Goal: Task Accomplishment & Management: Manage account settings

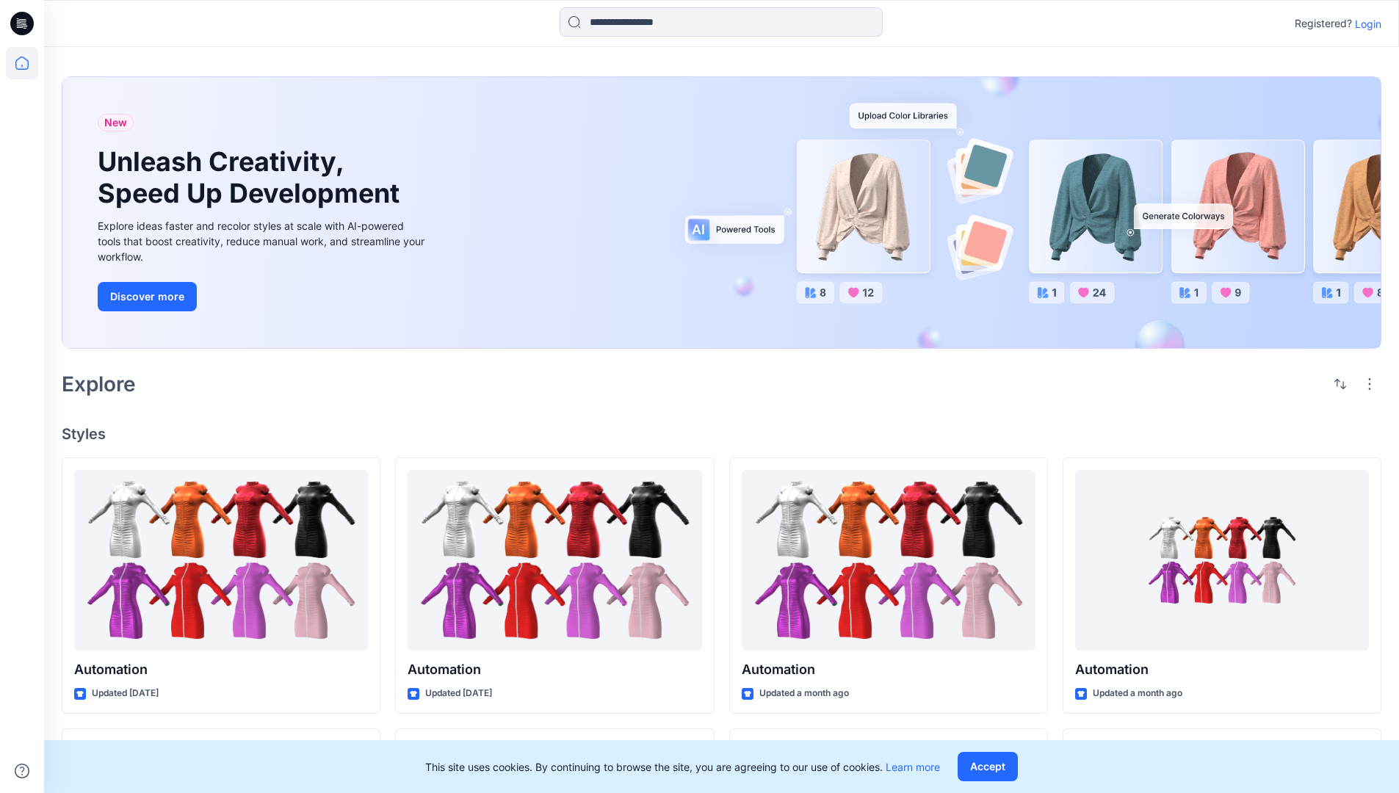
click at [1364, 23] on p "Login" at bounding box center [1368, 23] width 26 height 15
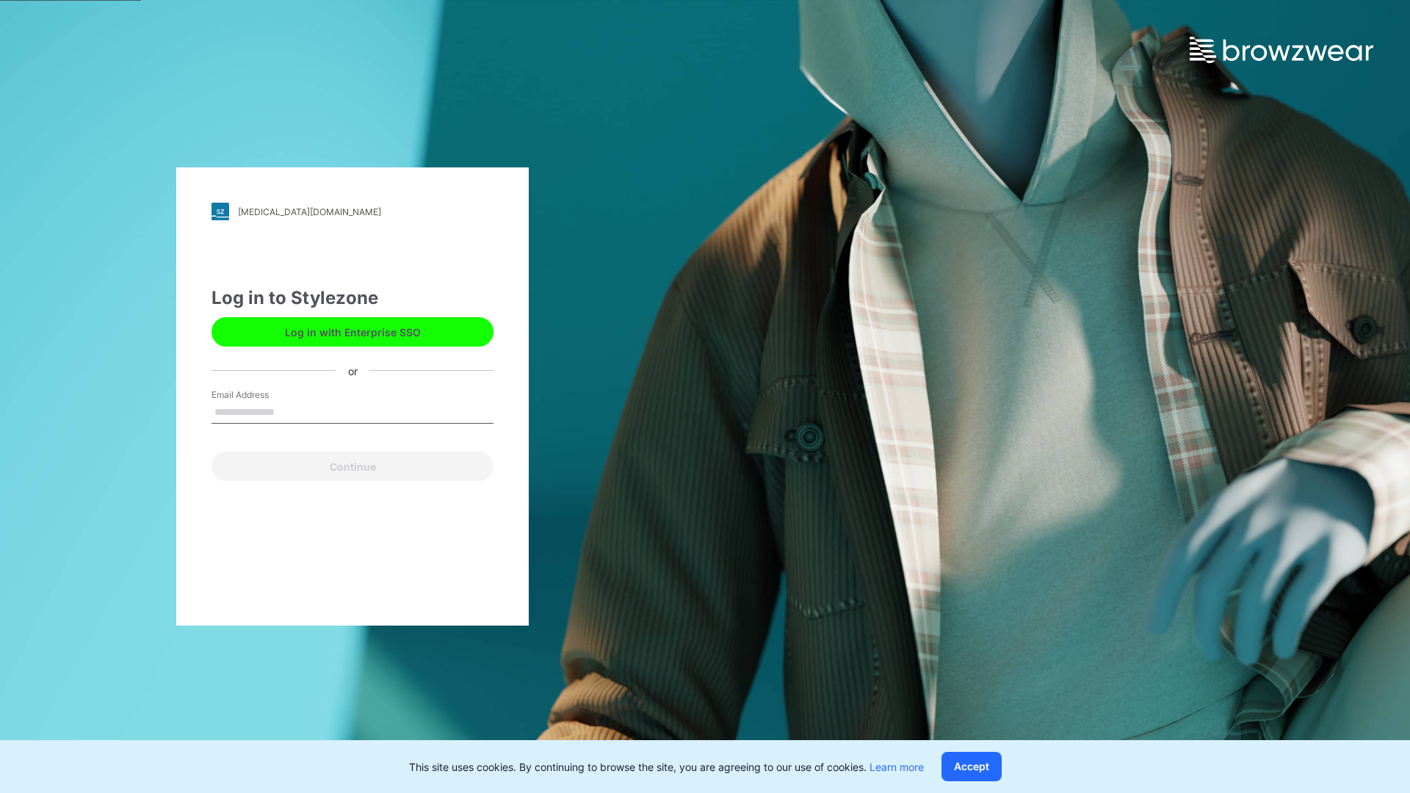
click at [290, 411] on input "Email Address" at bounding box center [352, 413] width 282 height 22
type input "**********"
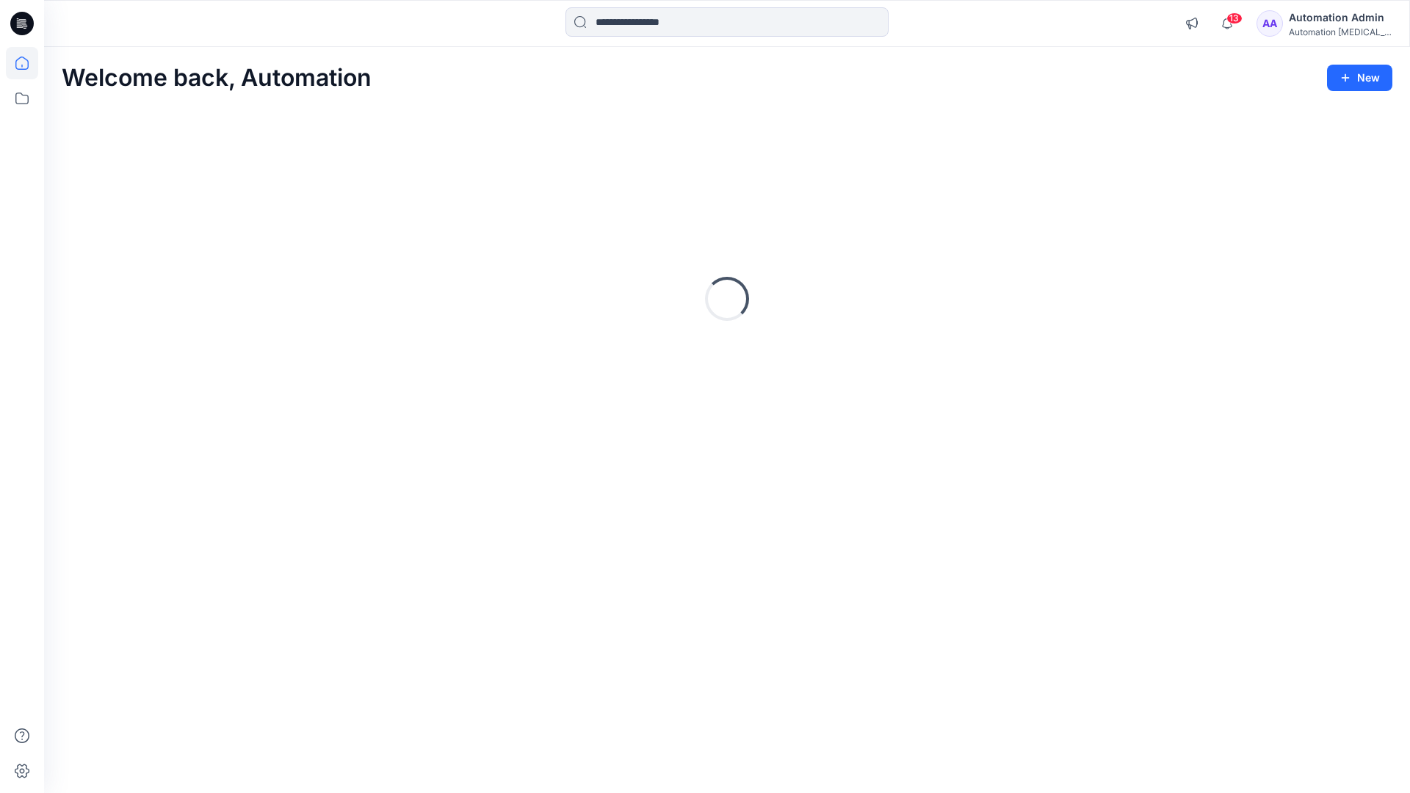
click at [28, 63] on icon at bounding box center [21, 63] width 13 height 13
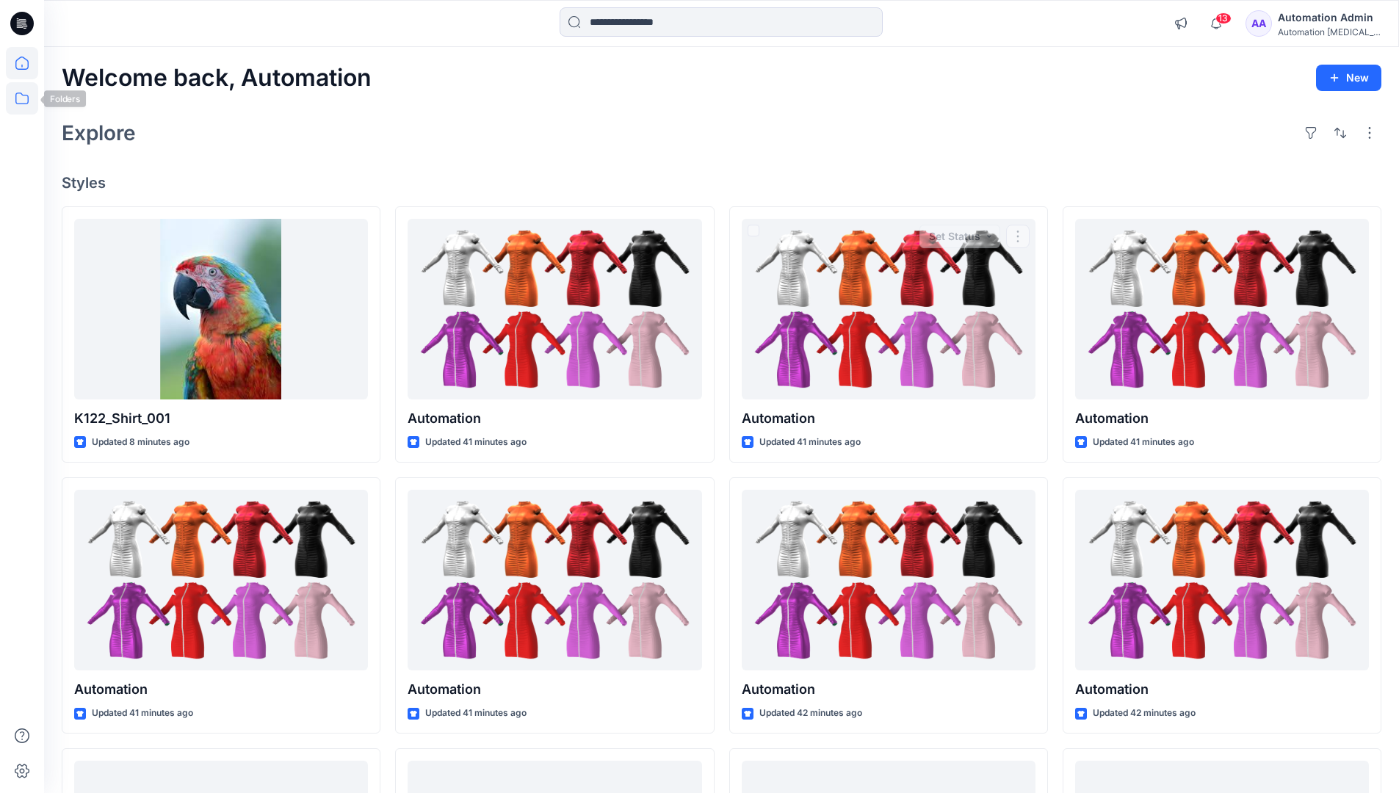
click at [23, 95] on icon at bounding box center [21, 99] width 13 height 12
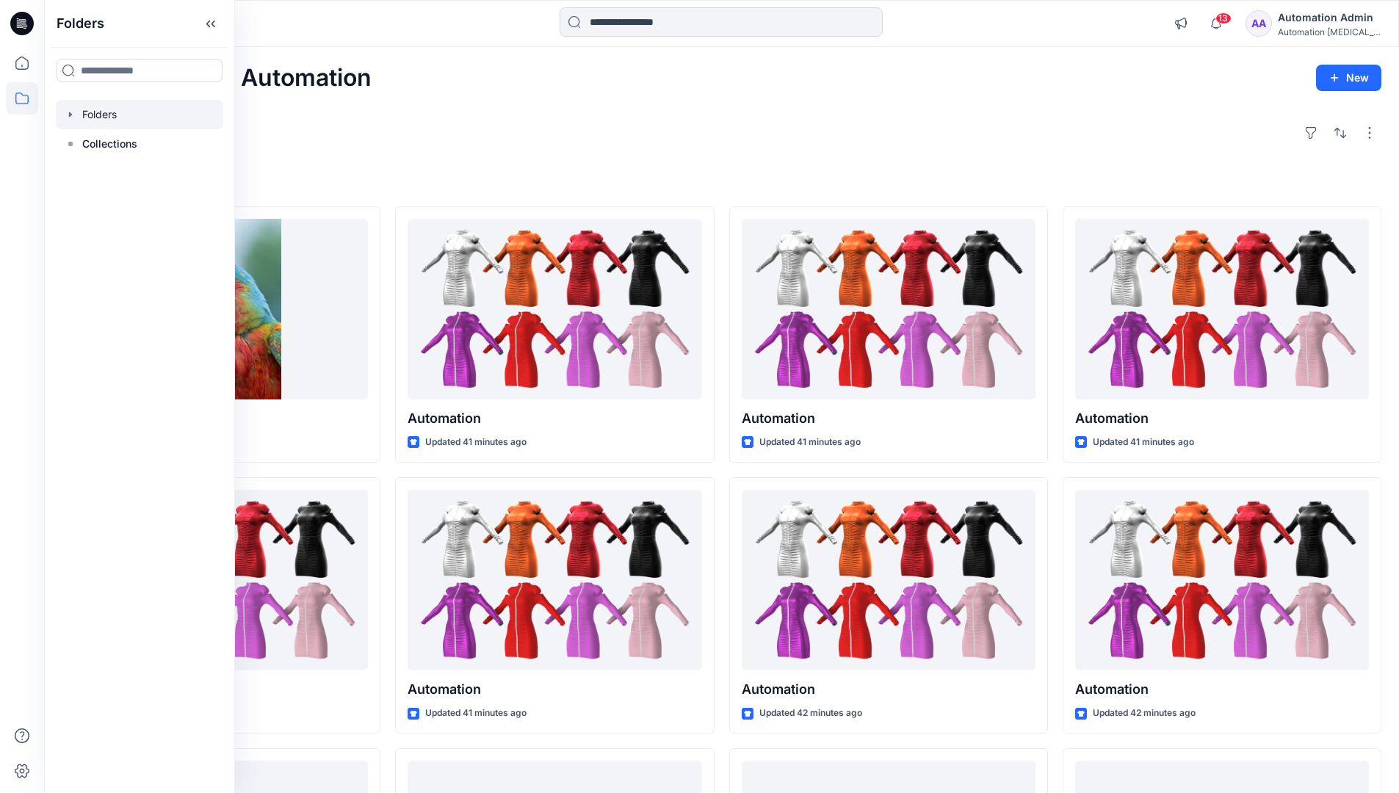
click at [149, 115] on div at bounding box center [139, 114] width 167 height 29
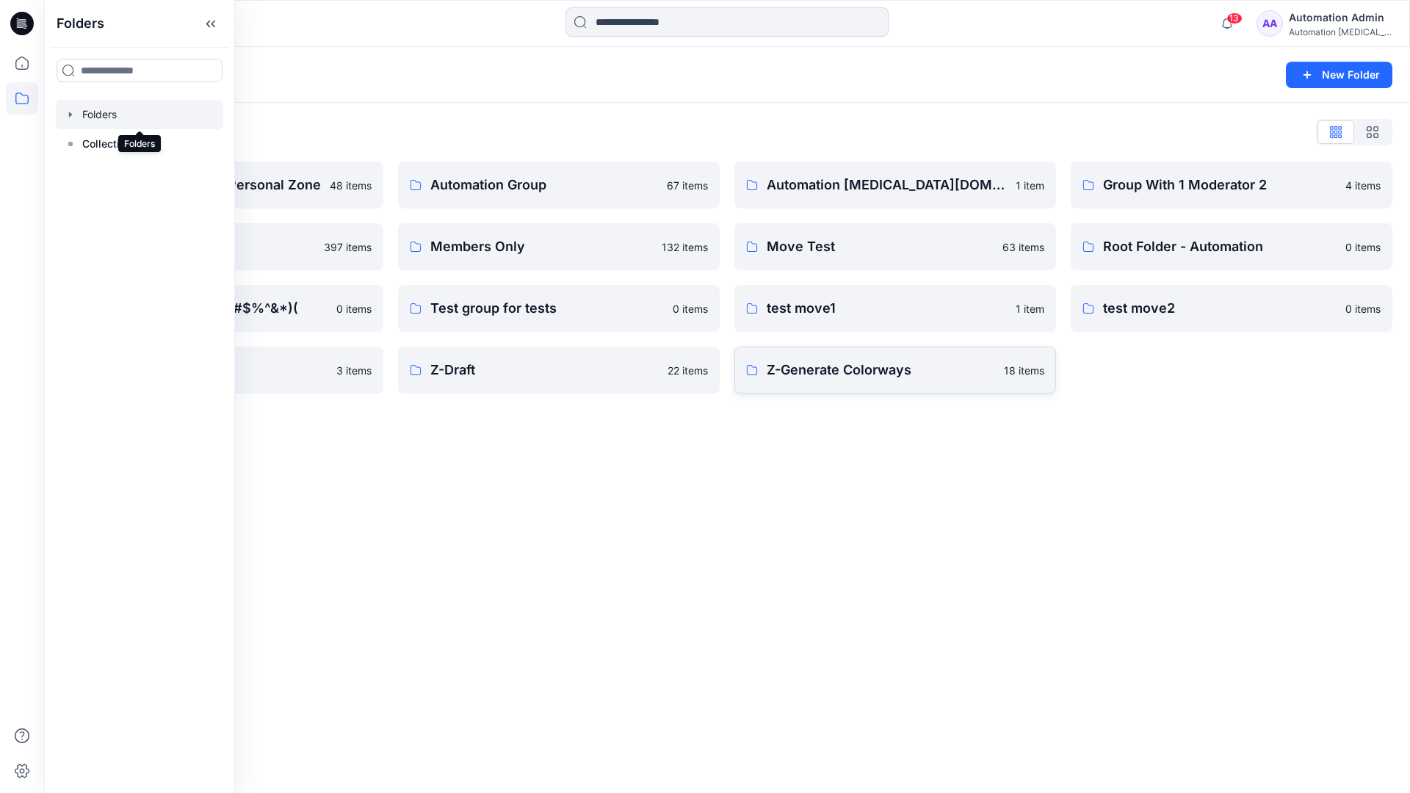
click at [946, 376] on p "Z-Generate Colorways" at bounding box center [881, 370] width 228 height 21
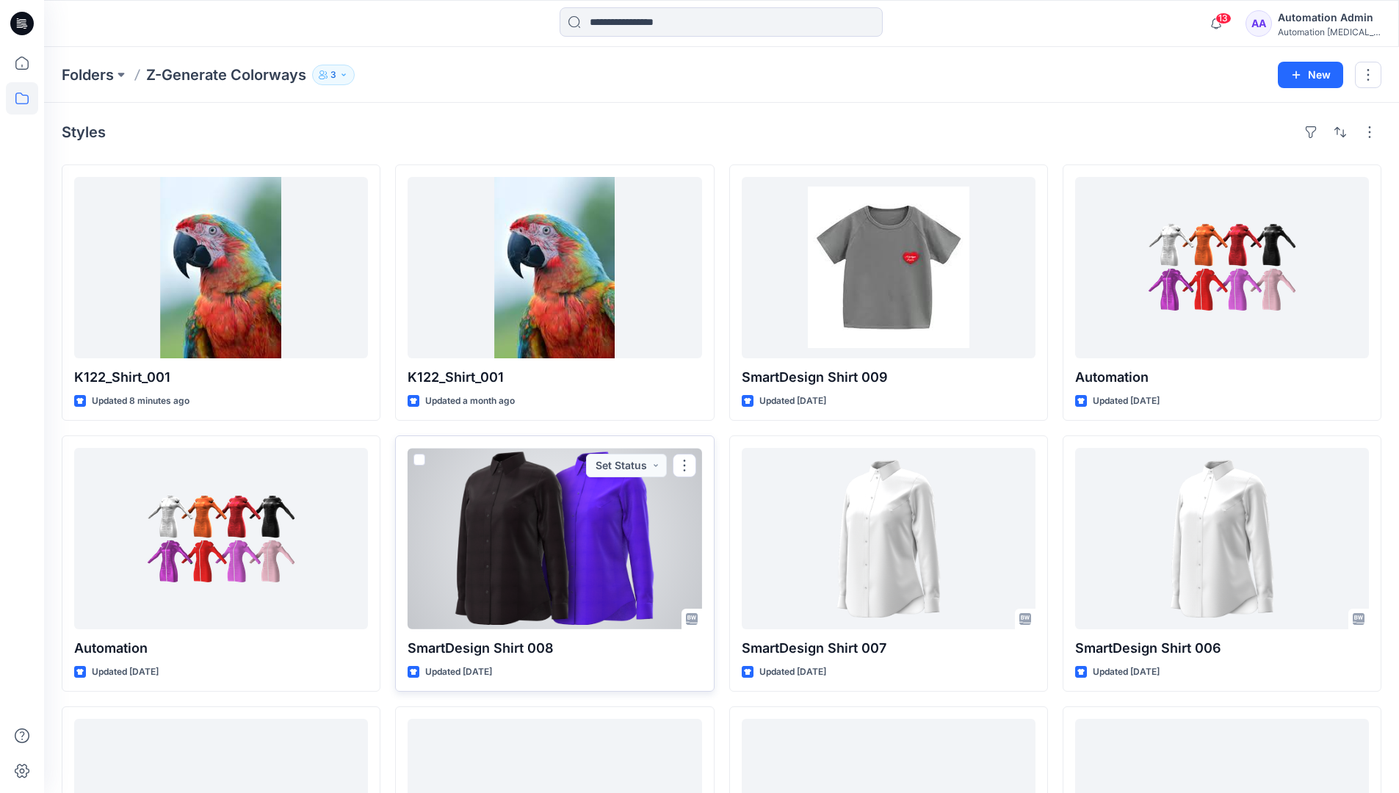
click at [419, 457] on span at bounding box center [419, 460] width 12 height 12
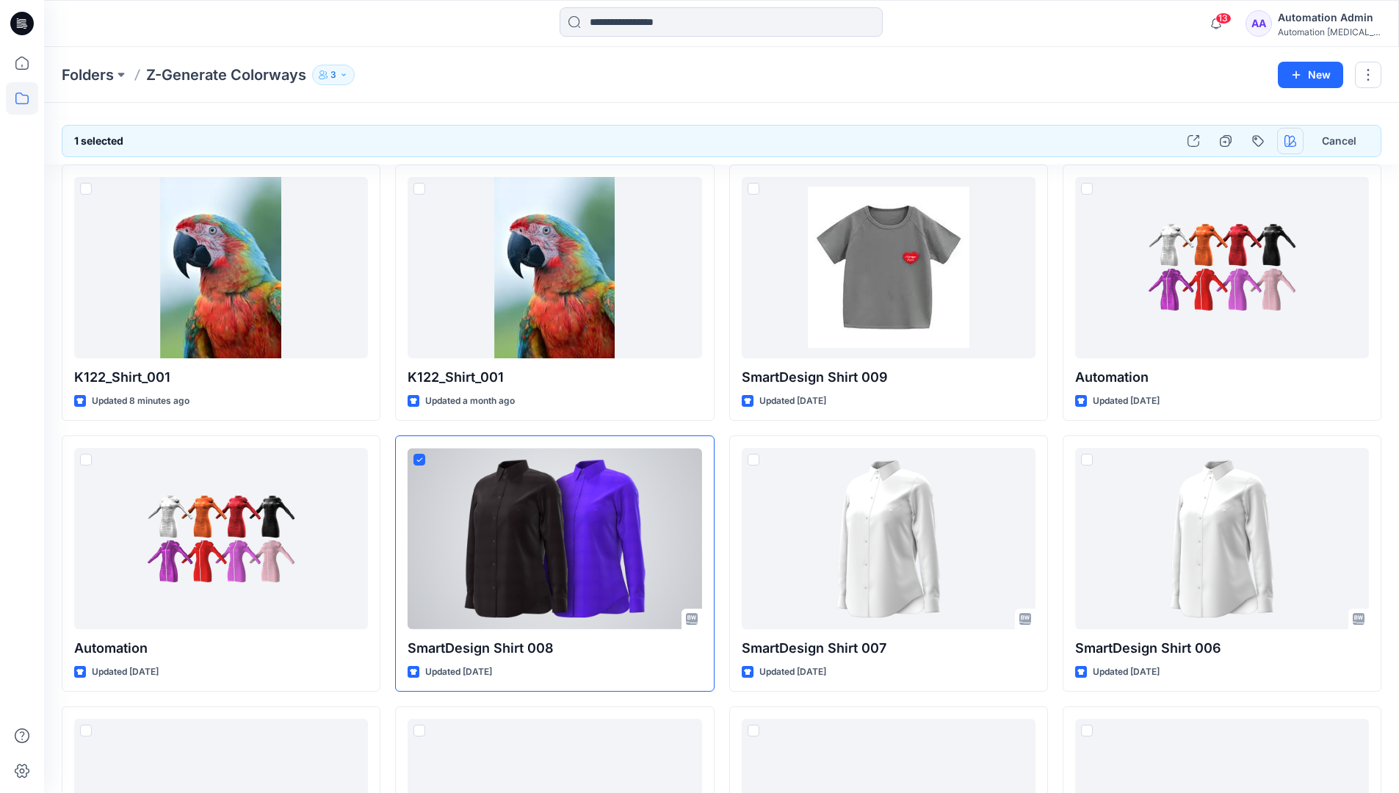
click at [1286, 137] on icon "button" at bounding box center [1290, 141] width 12 height 12
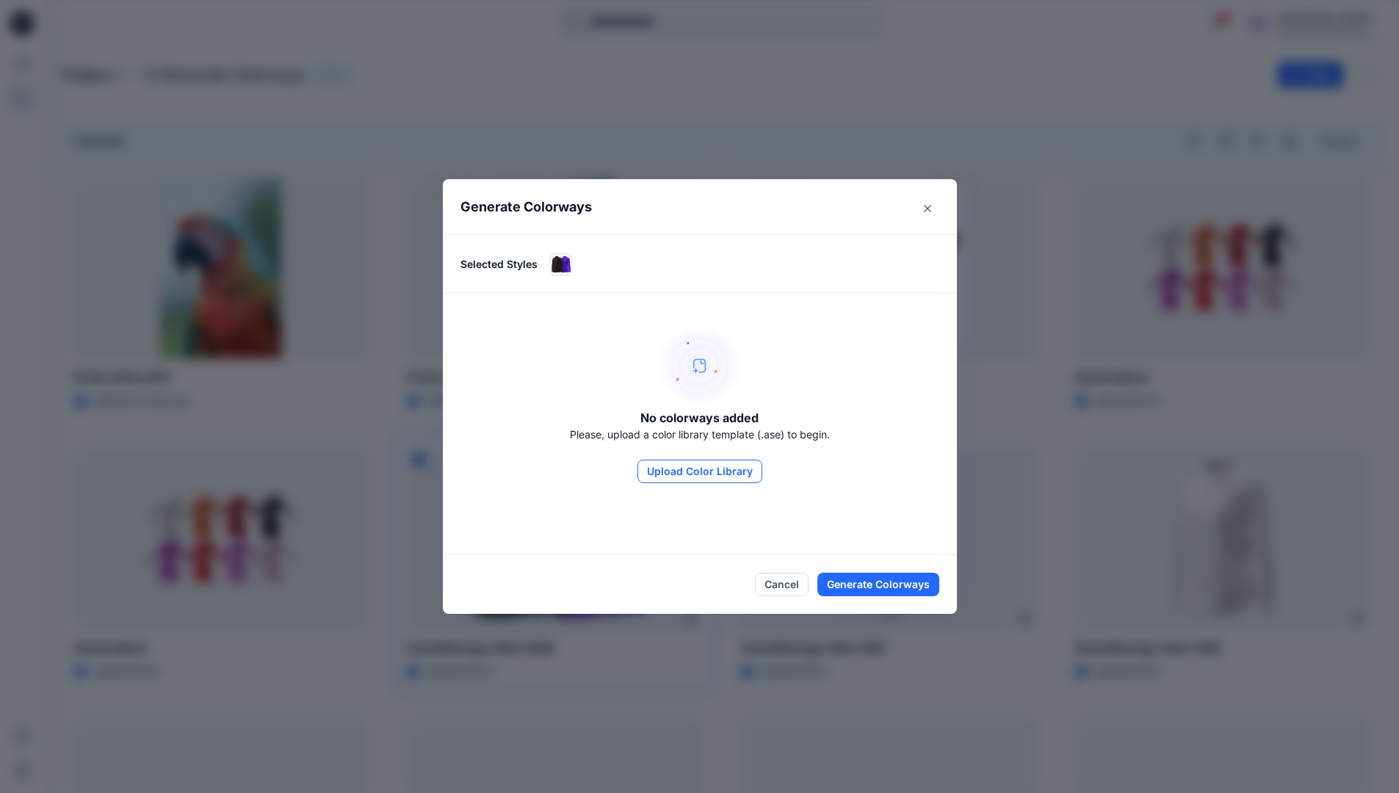
click at [692, 463] on button "Upload Color Library" at bounding box center [699, 471] width 125 height 23
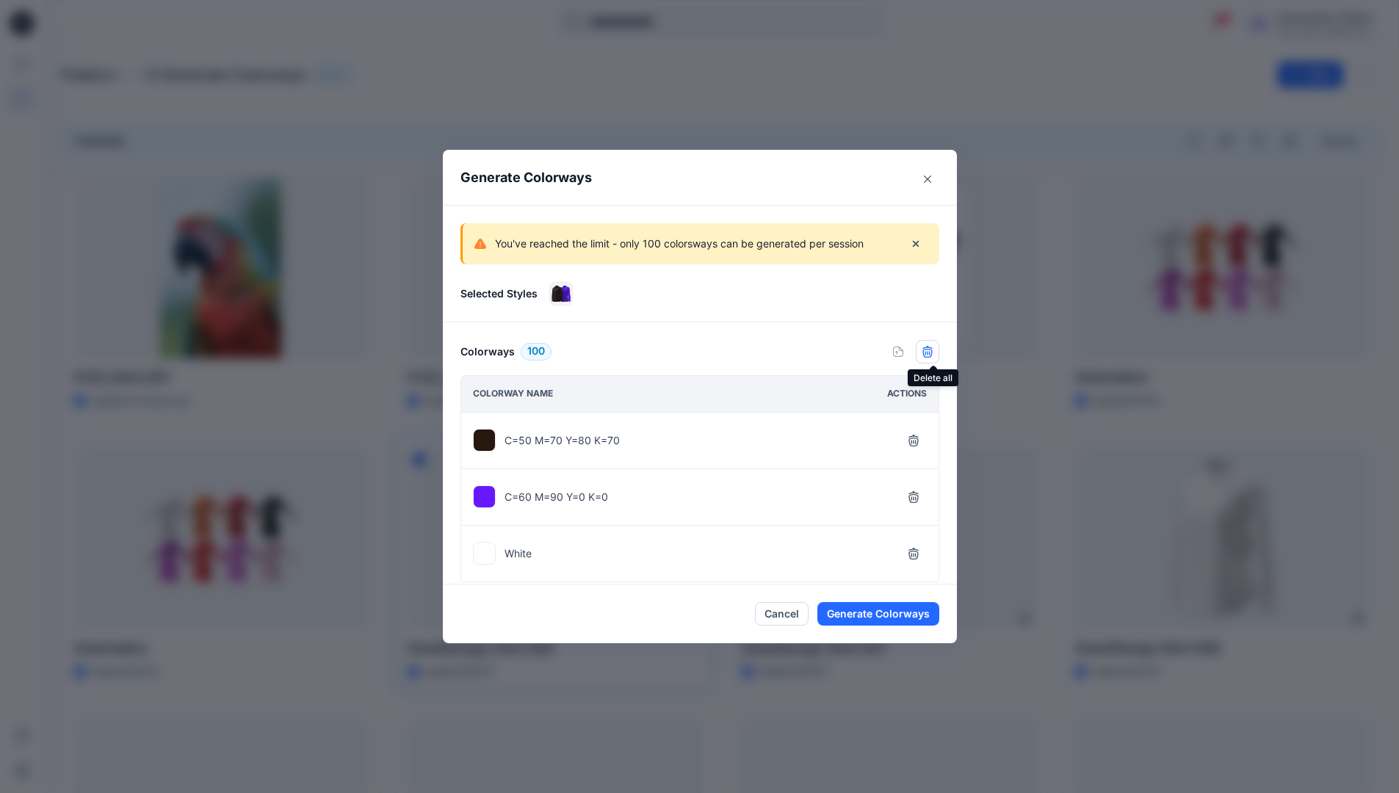
click at [933, 355] on icon "button" at bounding box center [927, 352] width 12 height 12
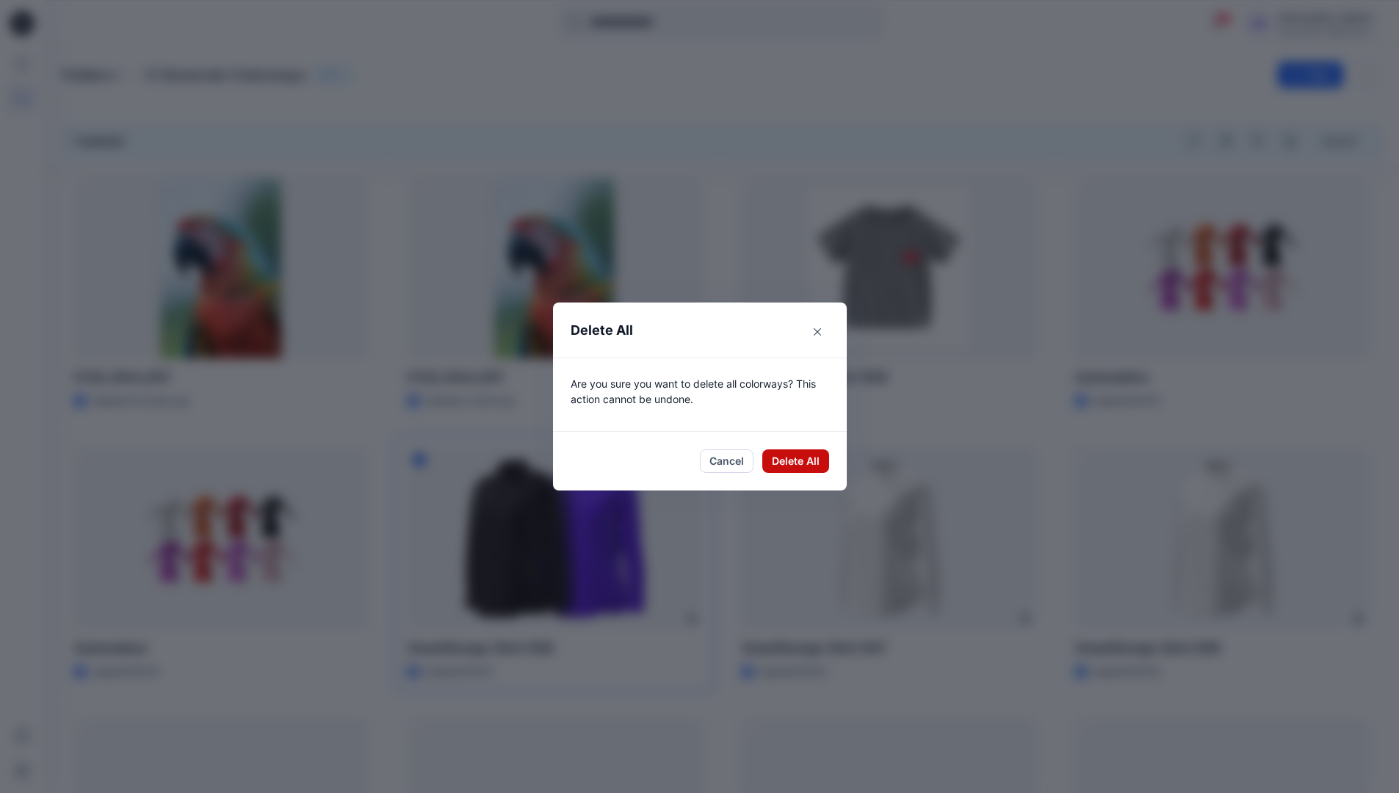
click at [800, 462] on button "Delete All" at bounding box center [795, 460] width 67 height 23
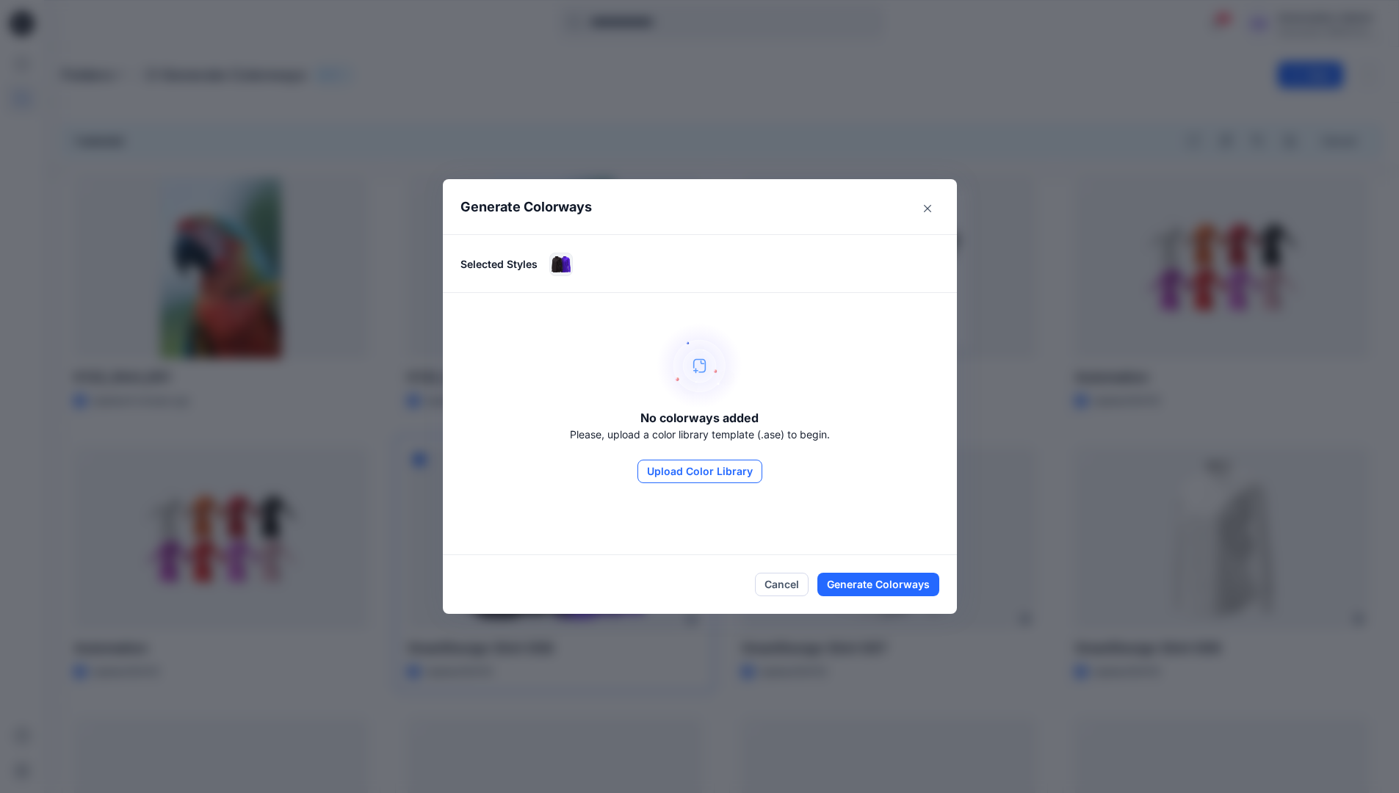
click at [739, 477] on button "Upload Color Library" at bounding box center [699, 471] width 125 height 23
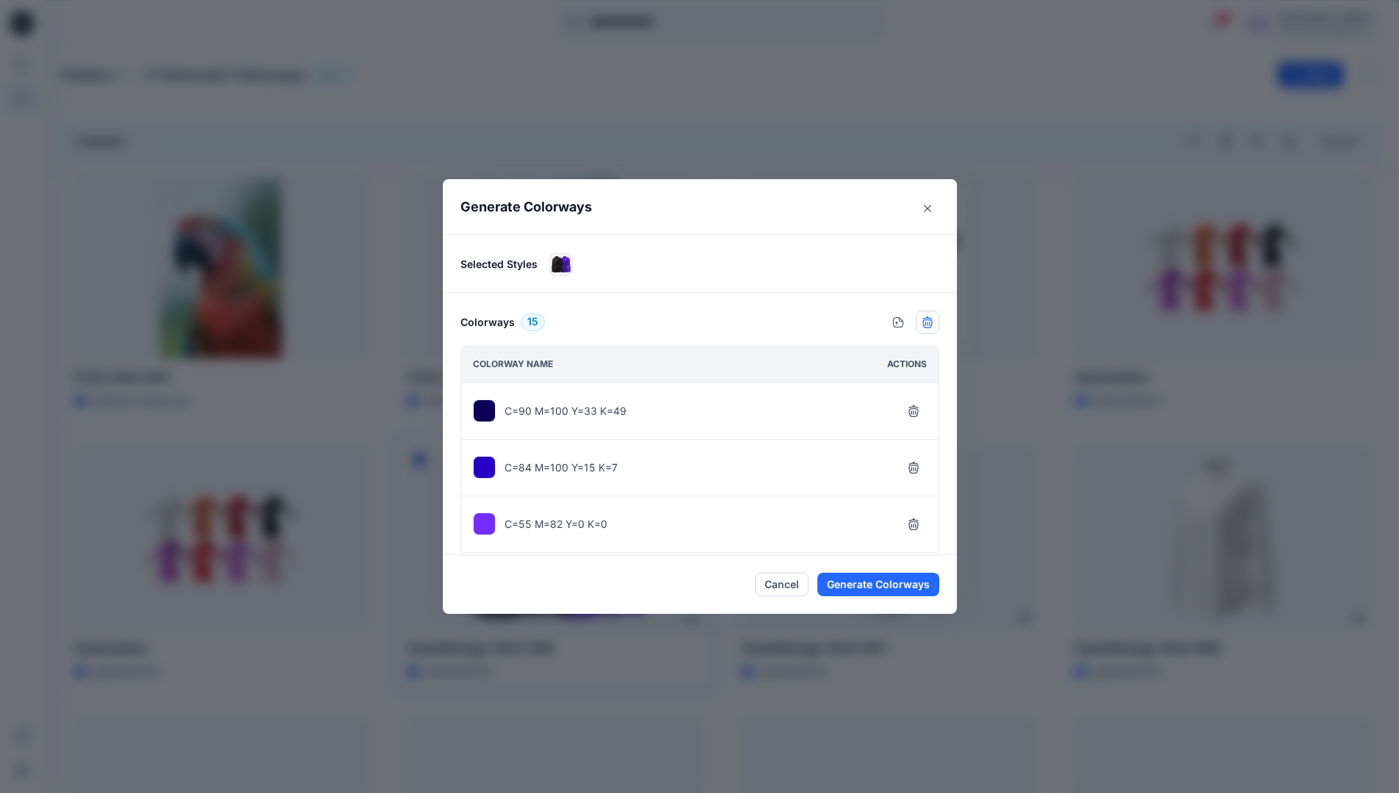
click at [931, 323] on icon "button" at bounding box center [927, 322] width 12 height 12
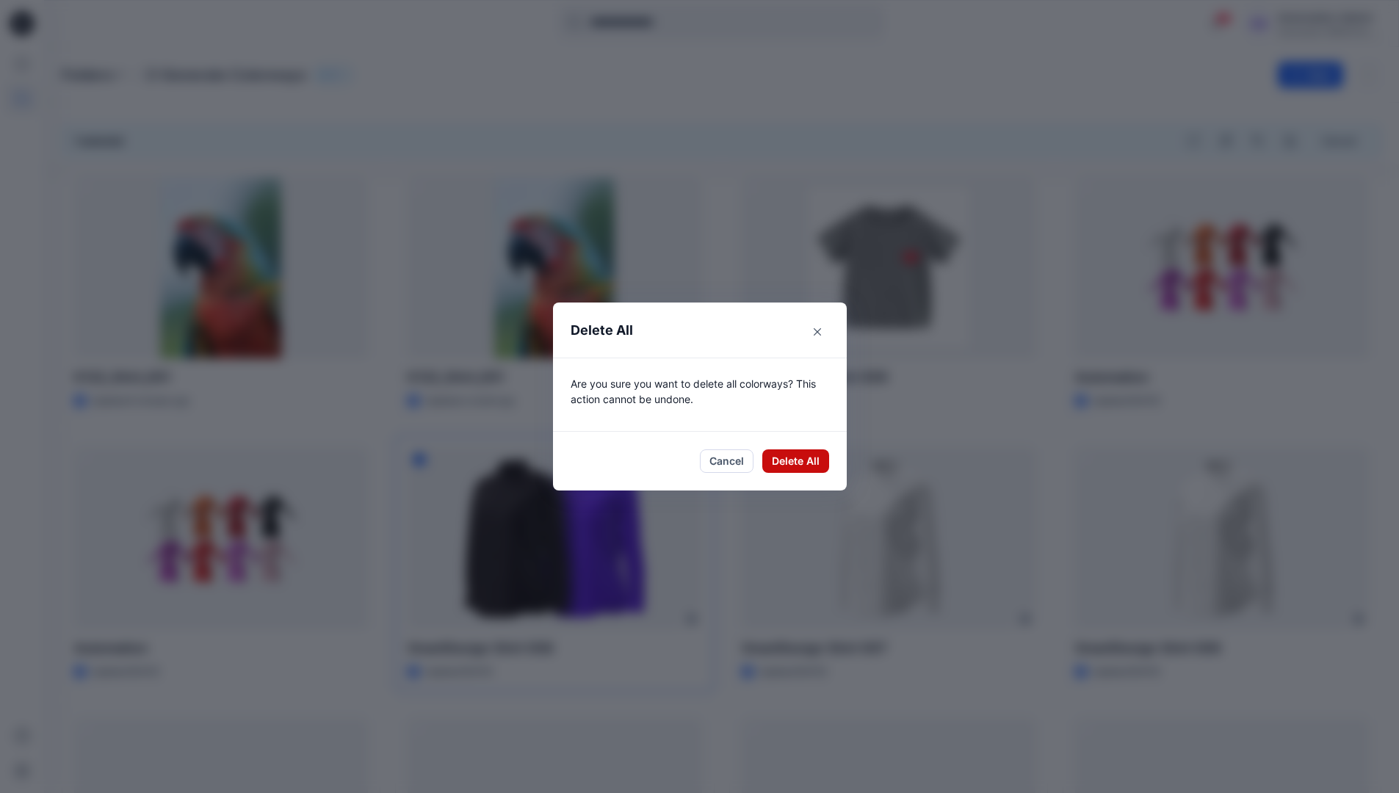
click at [791, 459] on button "Delete All" at bounding box center [795, 460] width 67 height 23
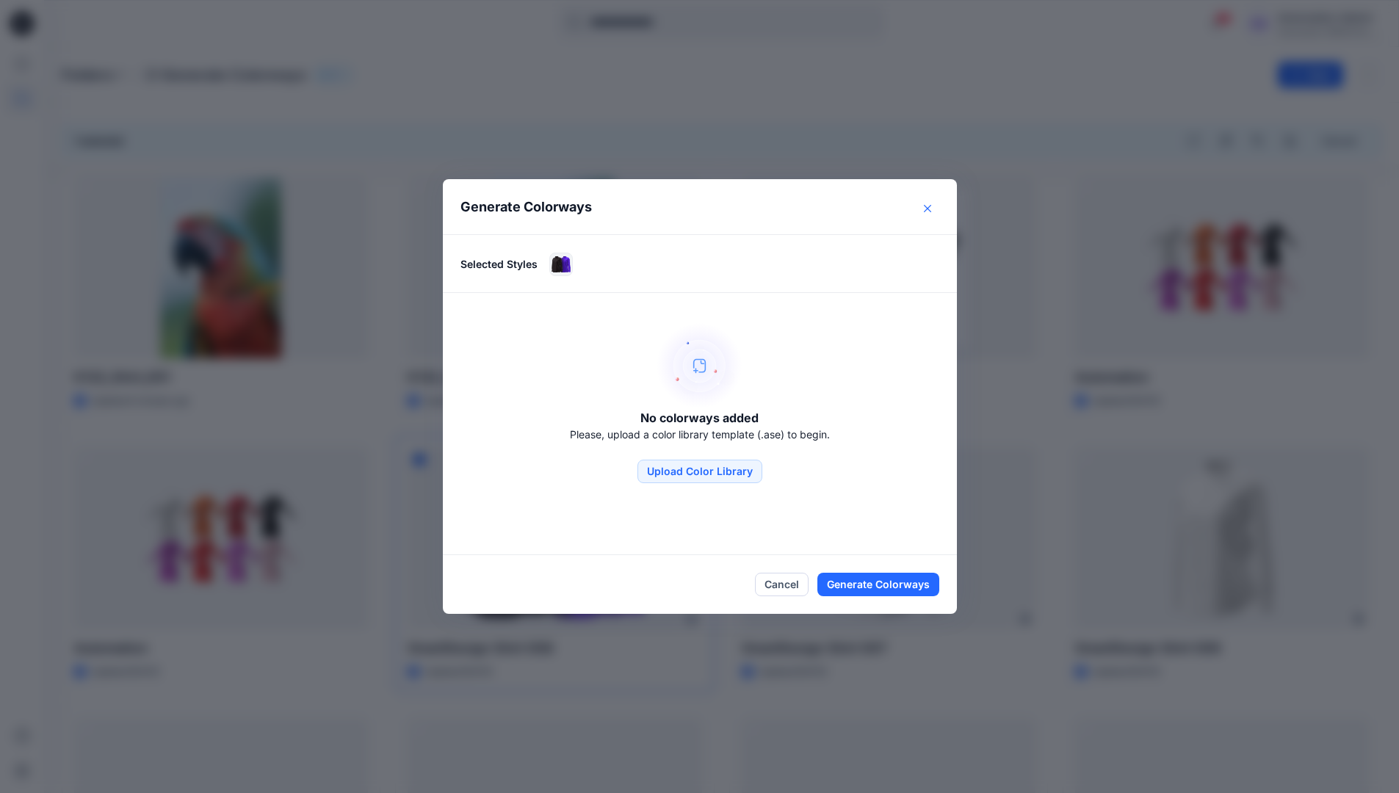
click at [930, 212] on button "Close" at bounding box center [927, 208] width 23 height 23
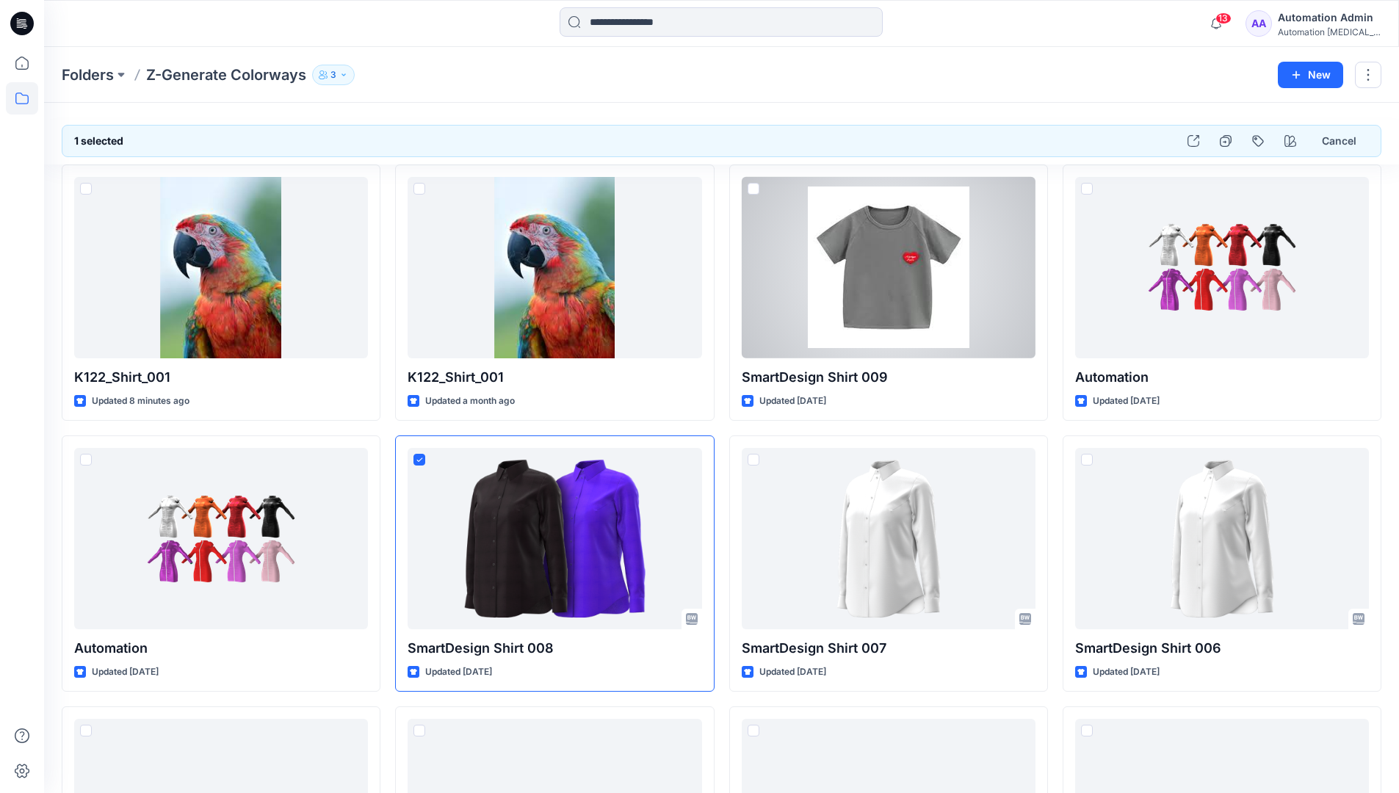
click at [1311, 18] on div "Automation Admin" at bounding box center [1329, 18] width 103 height 18
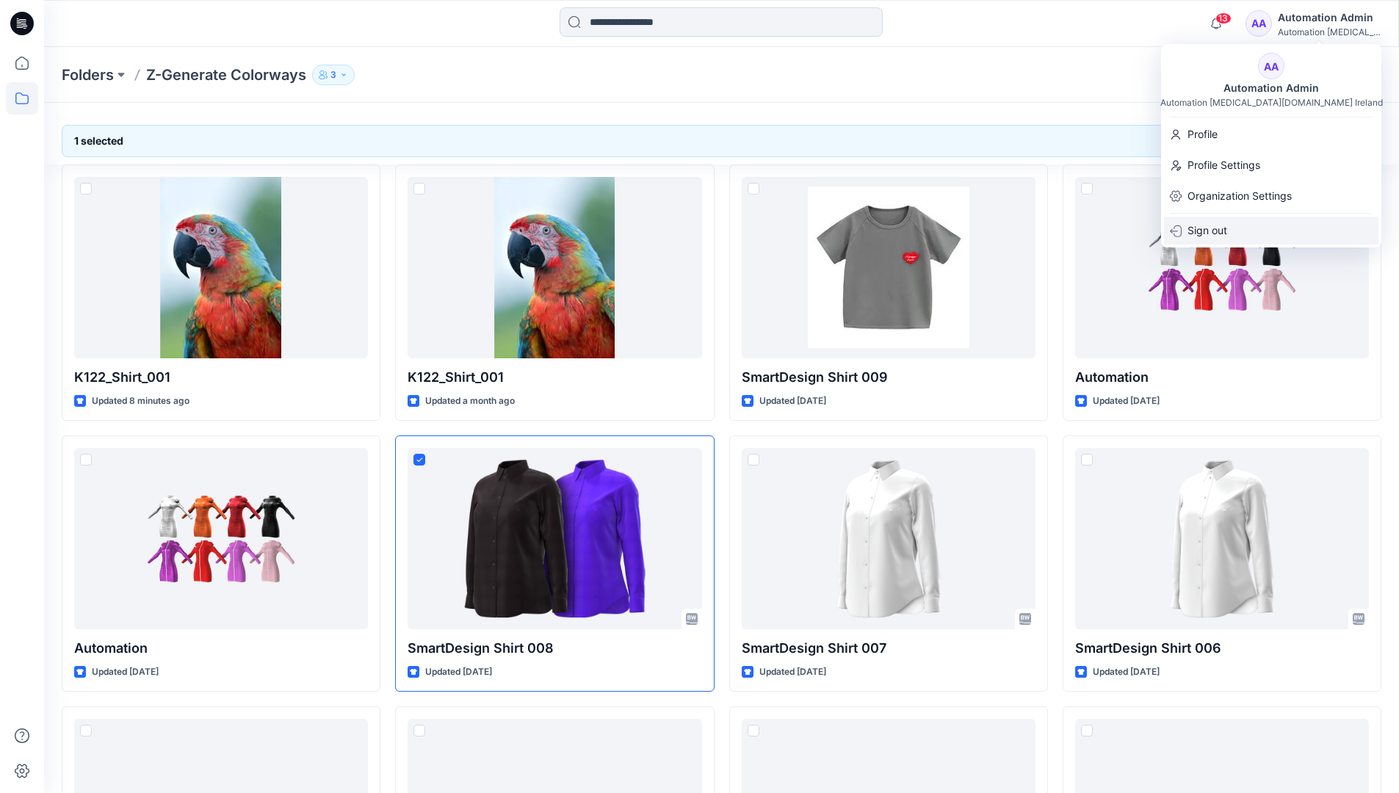
click at [1242, 231] on div "Sign out" at bounding box center [1271, 231] width 214 height 28
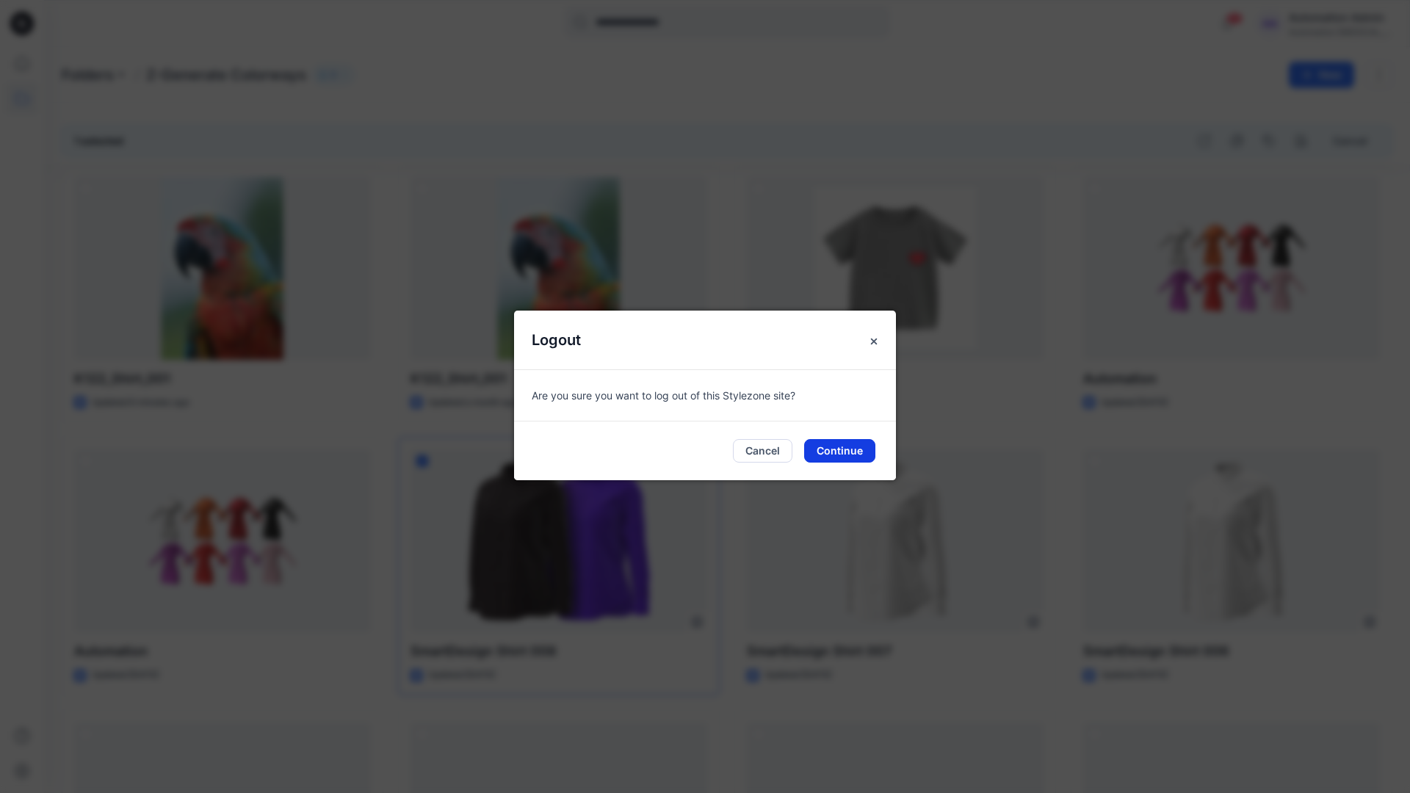
click at [836, 450] on button "Continue" at bounding box center [839, 450] width 71 height 23
